Goal: Check status

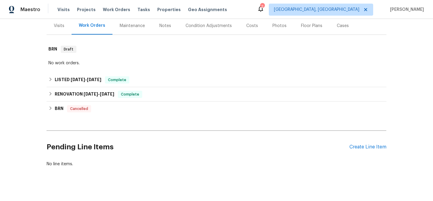
scroll to position [79, 0]
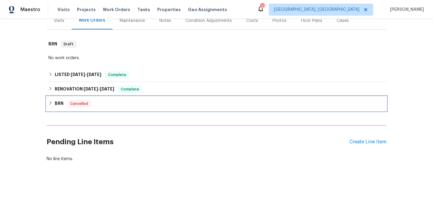
click at [47, 105] on div "BRN Cancelled" at bounding box center [216, 103] width 339 height 14
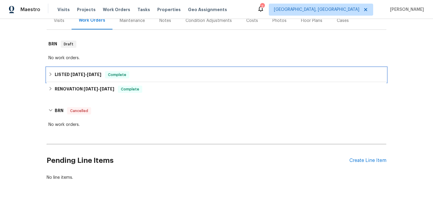
click at [83, 80] on div "LISTED [DATE] - [DATE] Complete" at bounding box center [216, 75] width 339 height 14
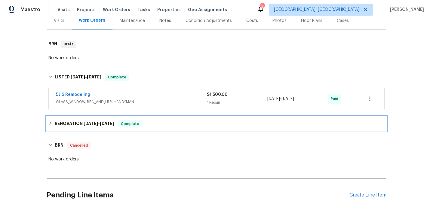
click at [84, 122] on span "[DATE]" at bounding box center [91, 123] width 14 height 4
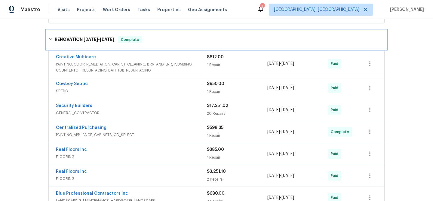
scroll to position [0, 0]
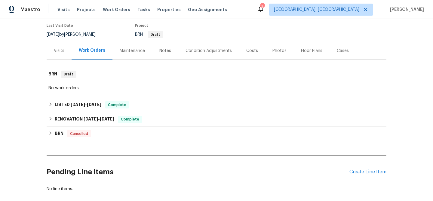
scroll to position [81, 0]
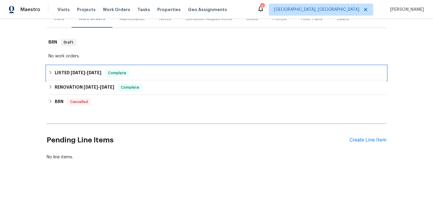
click at [65, 71] on h6 "LISTED [DATE] - [DATE]" at bounding box center [78, 72] width 47 height 7
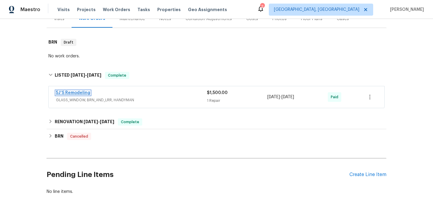
click at [76, 92] on link "5J’S Remodeling" at bounding box center [73, 93] width 34 height 4
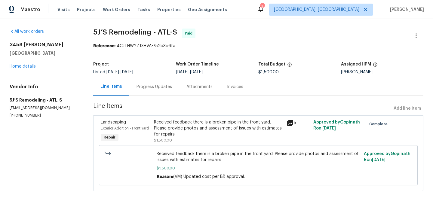
click at [150, 89] on div "Progress Updates" at bounding box center [153, 87] width 35 height 6
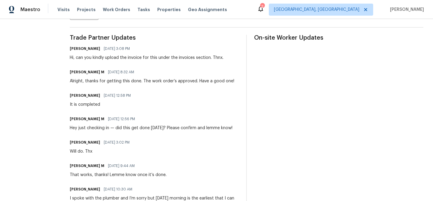
scroll to position [169, 0]
